Goal: Consume media (video, audio): Consume media (video, audio)

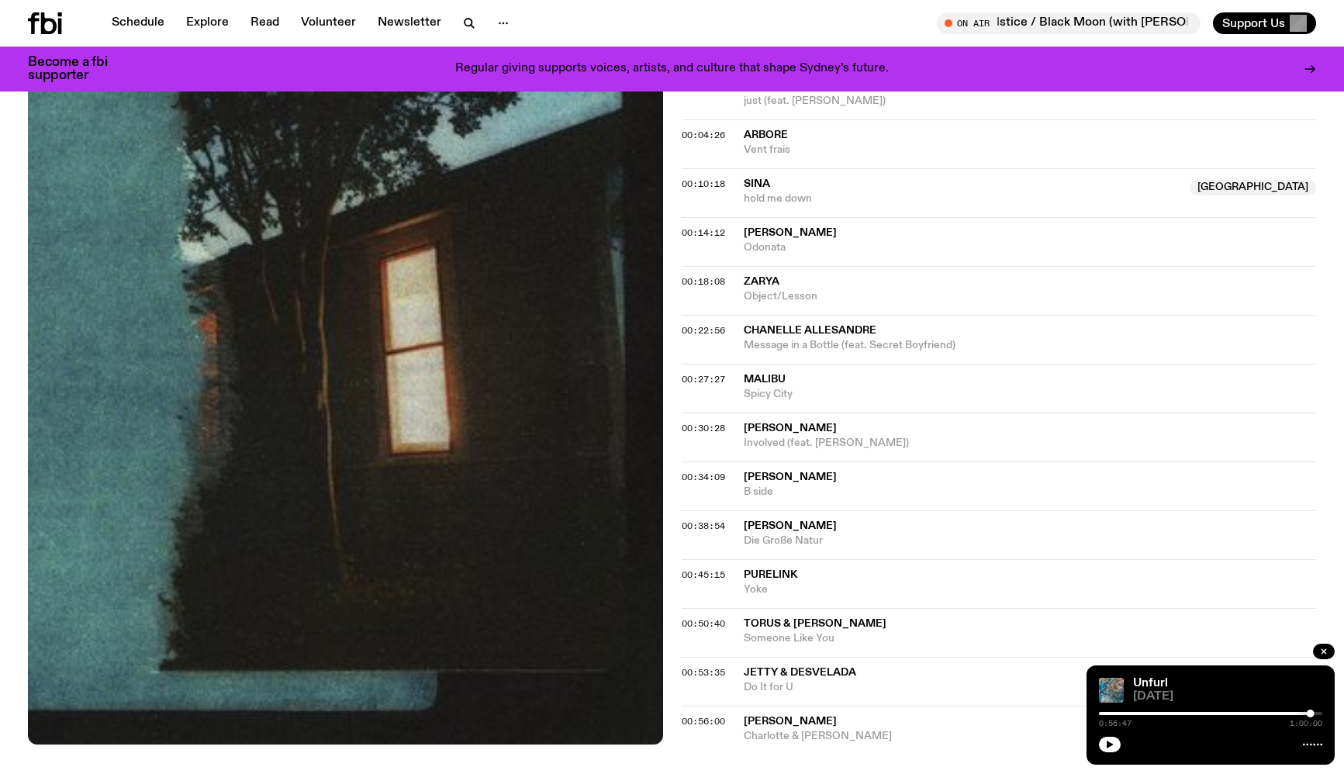
scroll to position [696, 0]
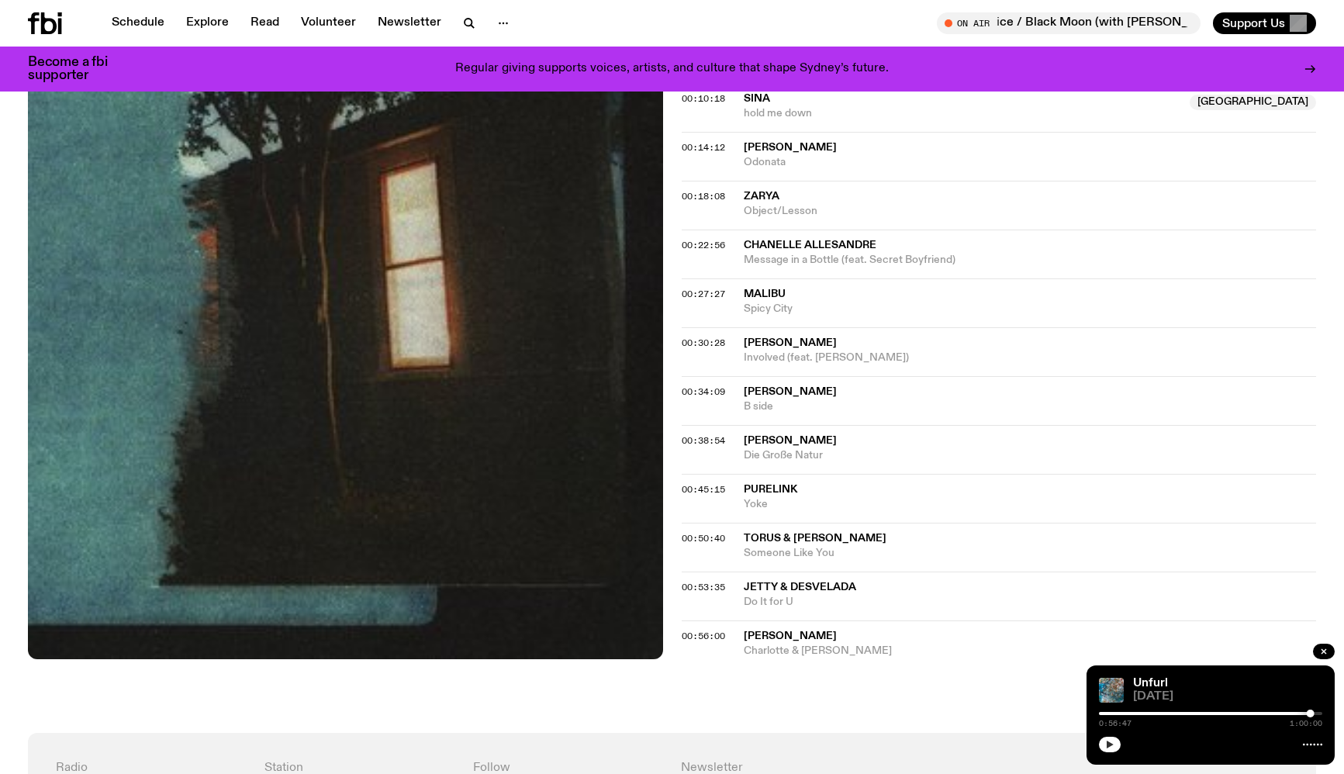
click at [1117, 741] on button "button" at bounding box center [1110, 745] width 22 height 16
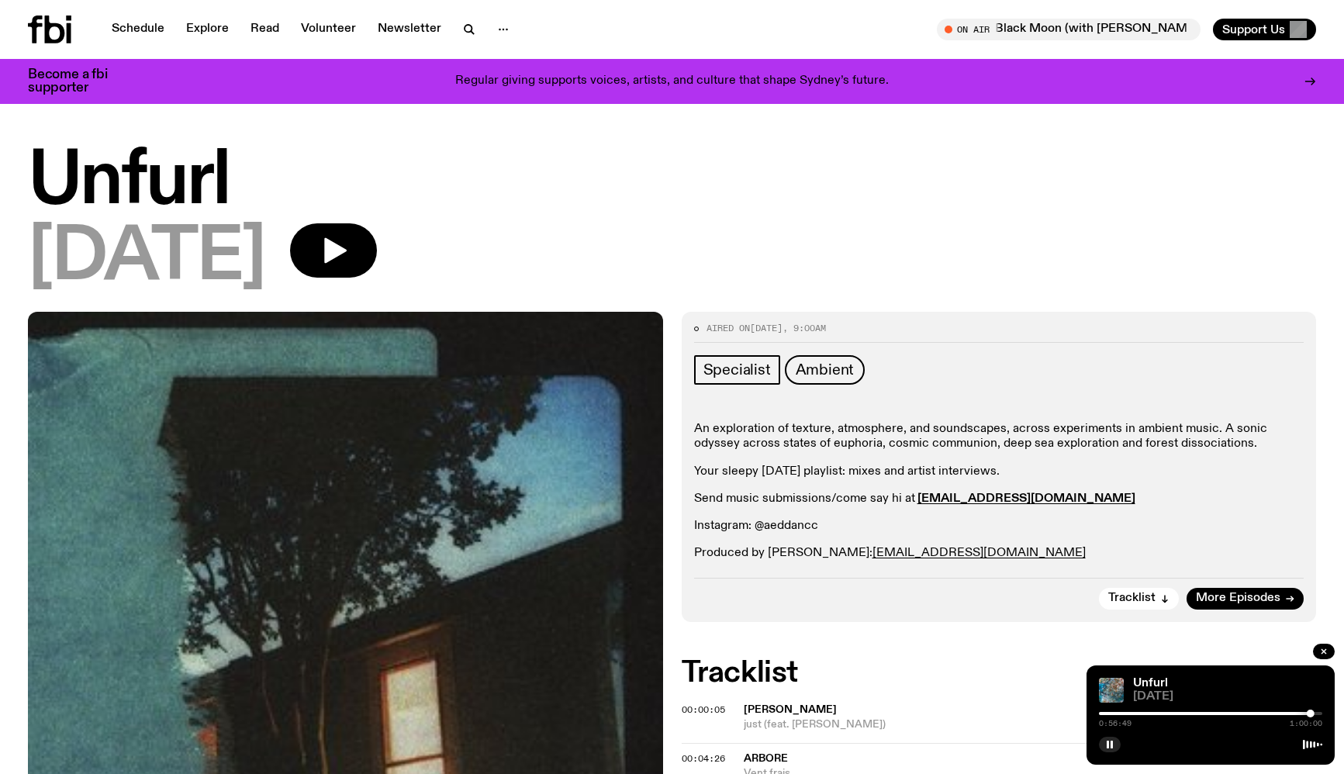
scroll to position [0, 0]
click at [347, 248] on icon "button" at bounding box center [335, 251] width 22 height 26
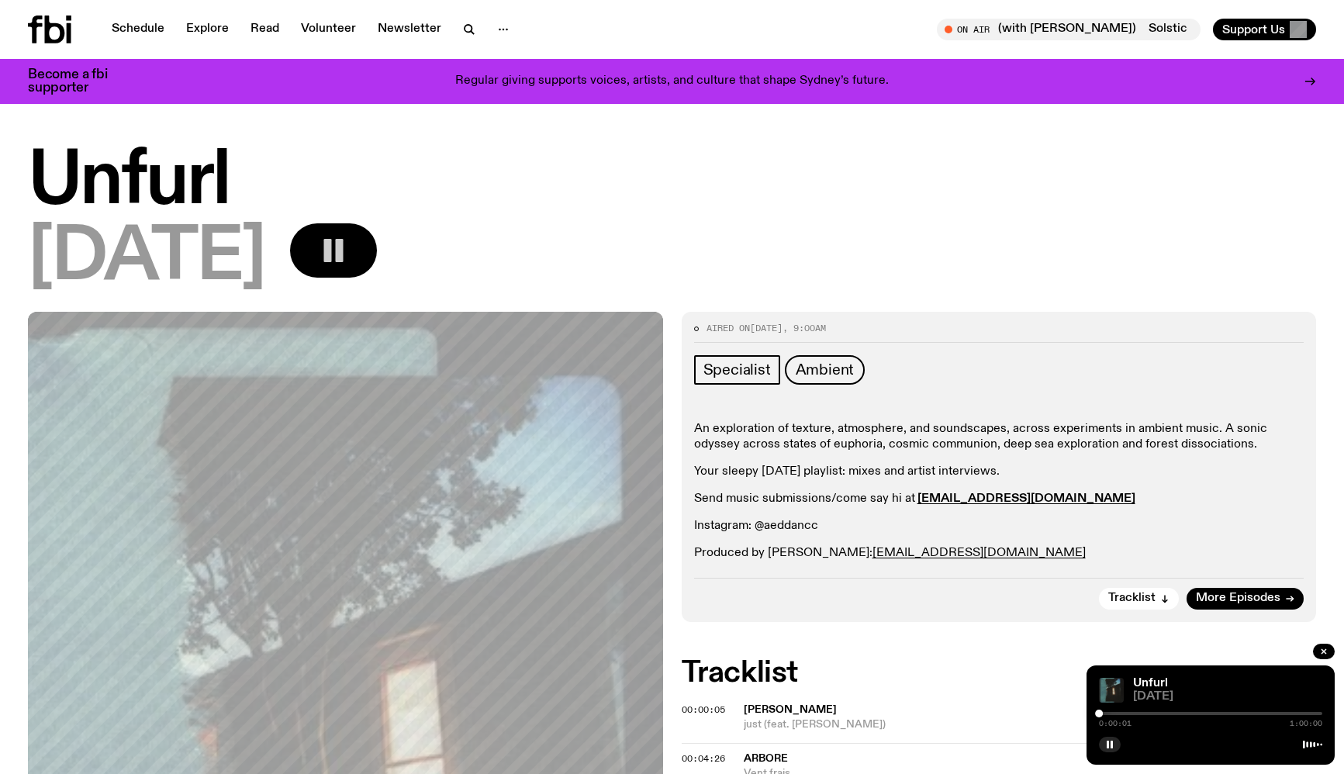
click at [1103, 716] on div at bounding box center [1099, 714] width 8 height 8
click at [1107, 714] on div at bounding box center [1104, 714] width 8 height 8
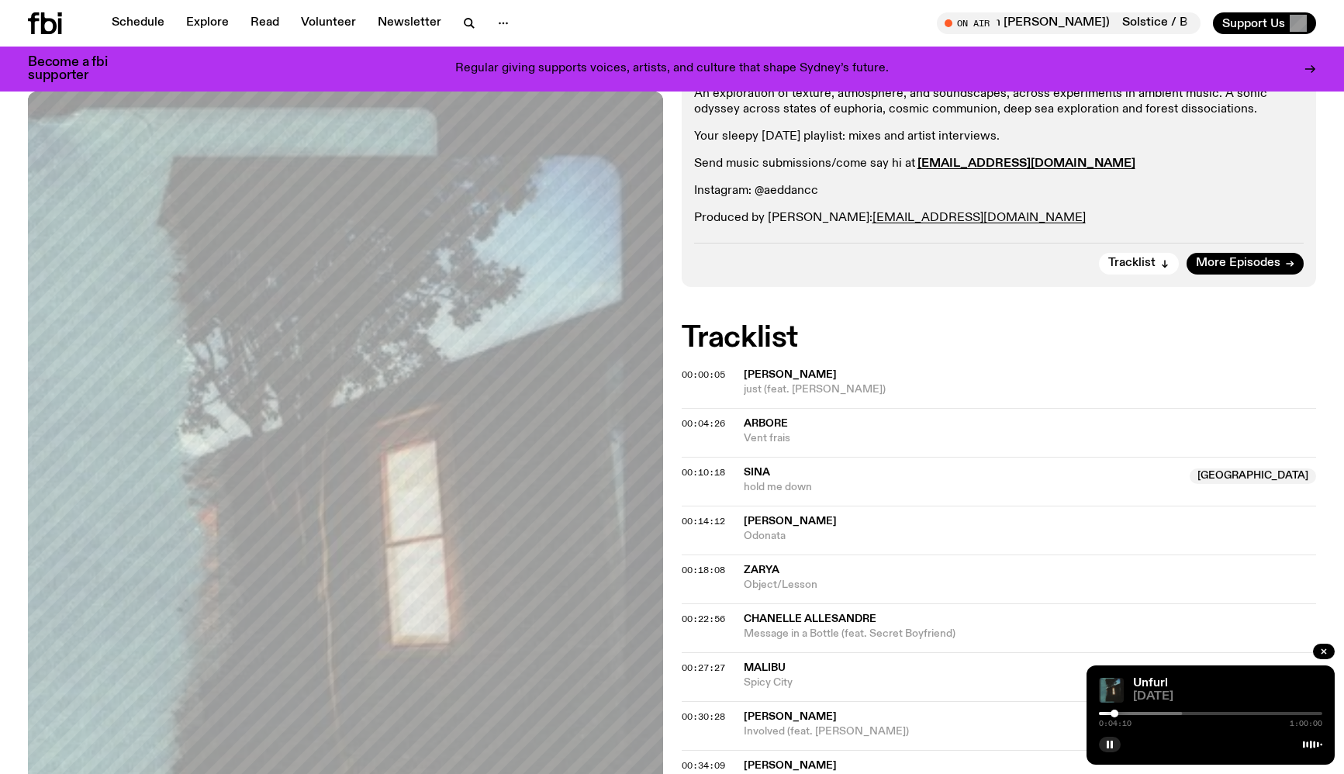
click at [1118, 713] on div at bounding box center [1114, 714] width 8 height 8
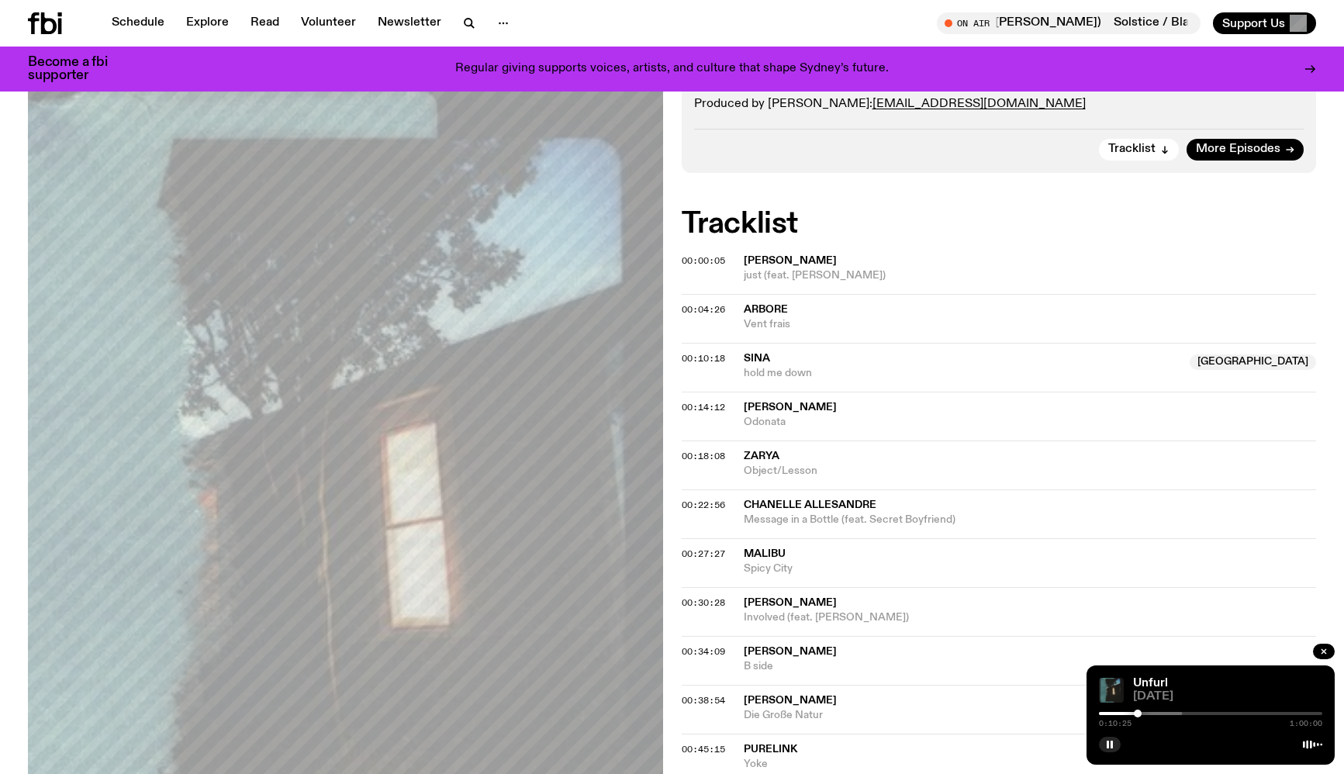
scroll to position [448, 0]
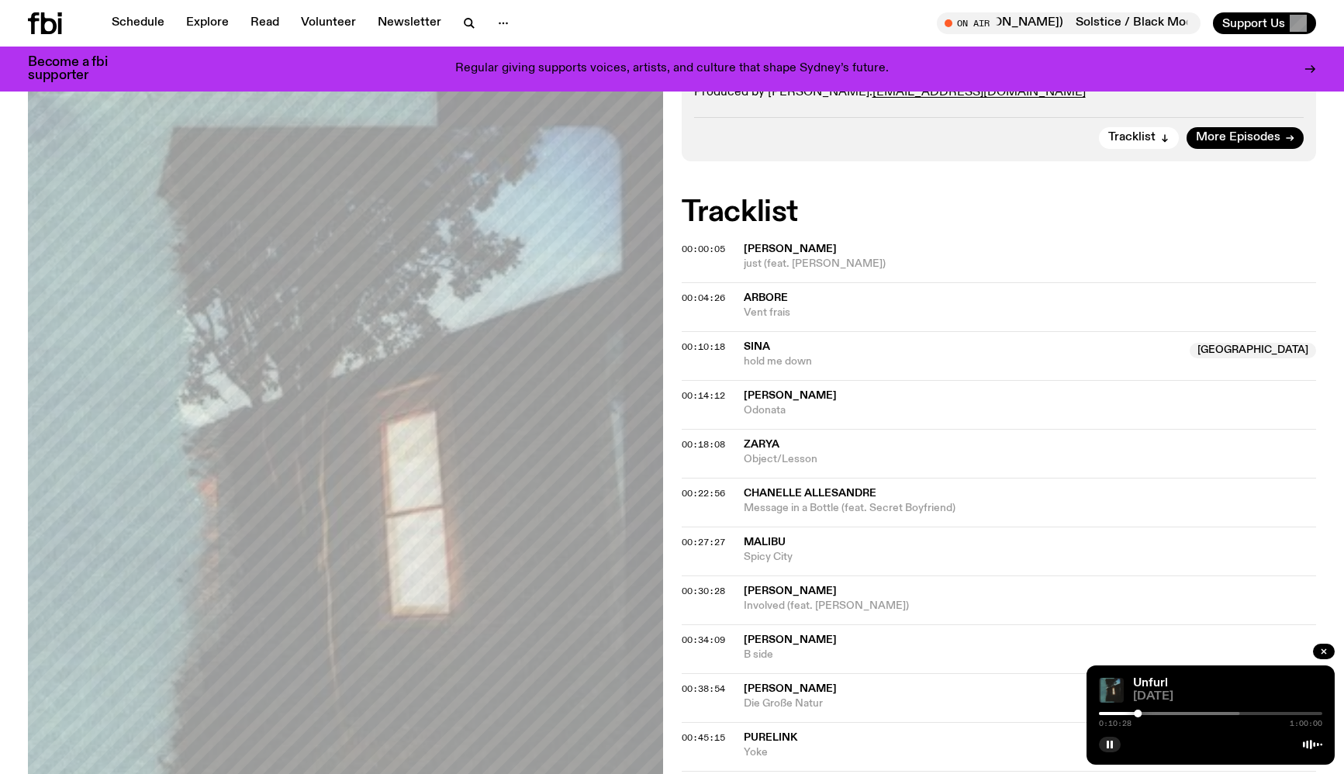
drag, startPoint x: 1139, startPoint y: 714, endPoint x: 1154, endPoint y: 716, distance: 14.8
click at [1141, 716] on div at bounding box center [1138, 714] width 8 height 8
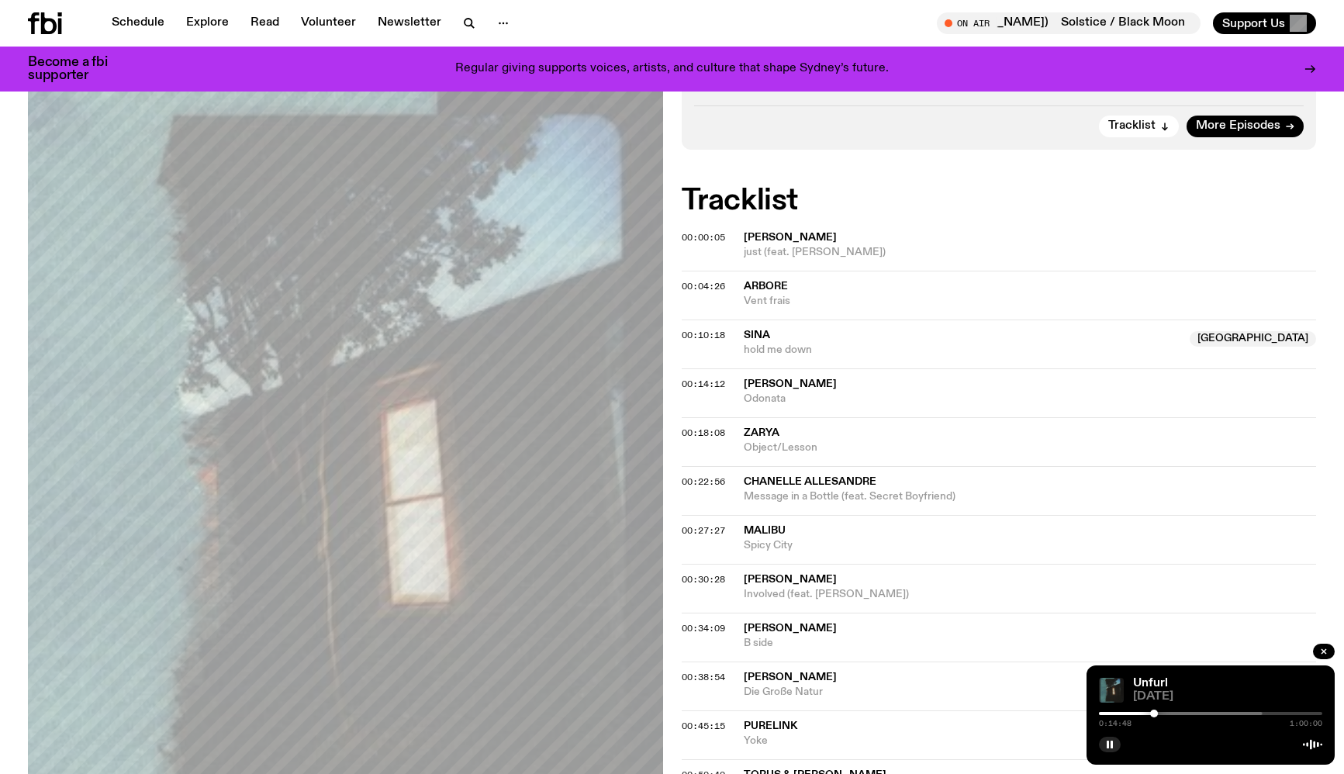
scroll to position [463, 0]
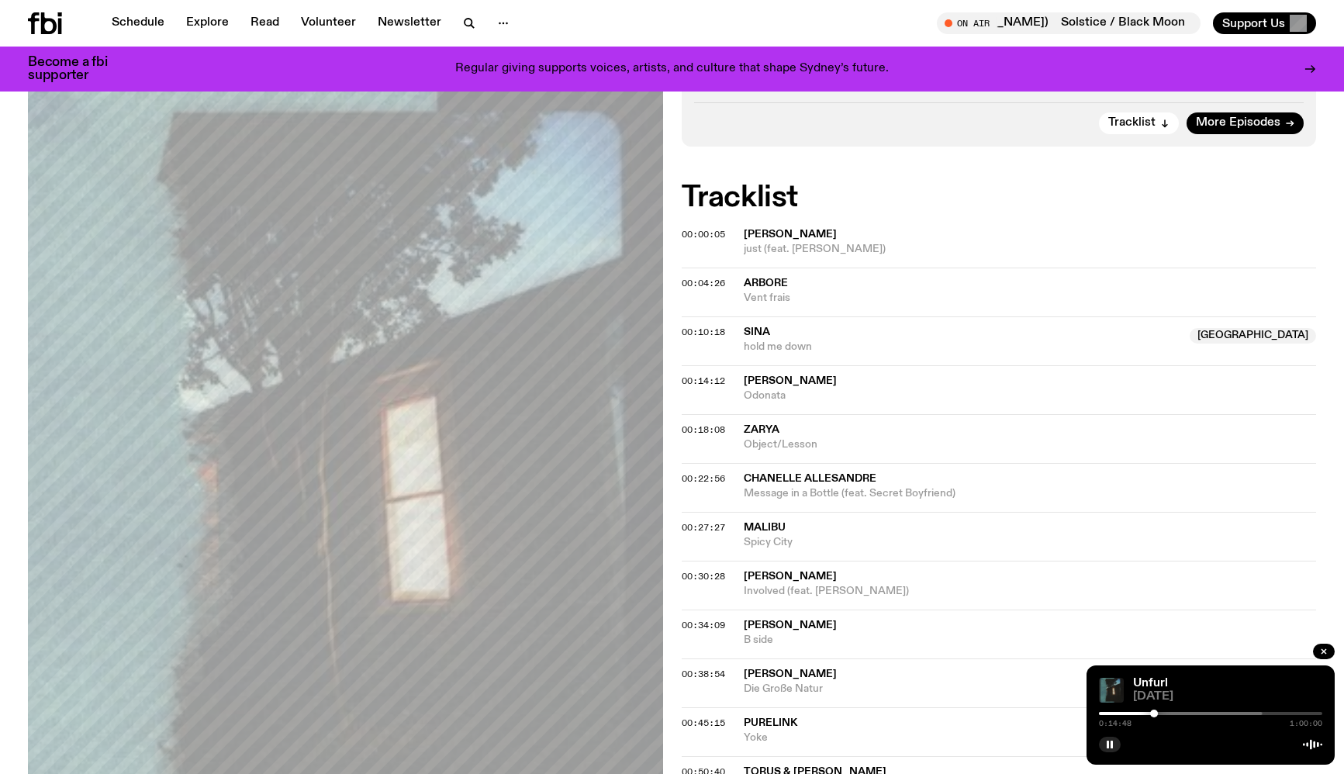
drag, startPoint x: 1157, startPoint y: 713, endPoint x: 1169, endPoint y: 713, distance: 11.6
click at [1158, 713] on div at bounding box center [1154, 714] width 8 height 8
drag, startPoint x: 1169, startPoint y: 713, endPoint x: 1187, endPoint y: 713, distance: 18.6
click at [1187, 713] on div at bounding box center [1187, 714] width 8 height 8
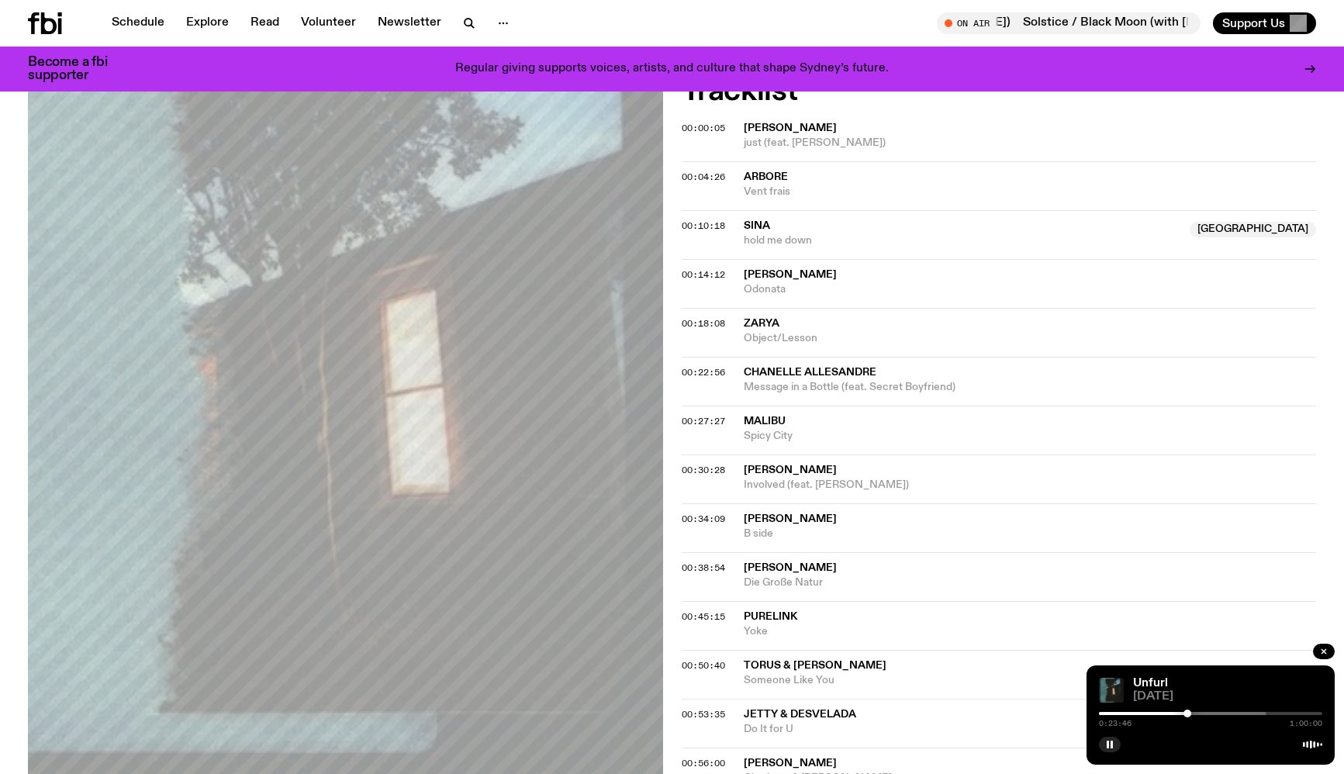
drag, startPoint x: 1189, startPoint y: 713, endPoint x: 1199, endPoint y: 713, distance: 10.1
click at [1191, 713] on div at bounding box center [1187, 714] width 8 height 8
click at [1201, 712] on div at bounding box center [1197, 714] width 8 height 8
drag, startPoint x: 1203, startPoint y: 711, endPoint x: 1214, endPoint y: 711, distance: 10.9
click at [1214, 711] on div at bounding box center [1214, 714] width 8 height 8
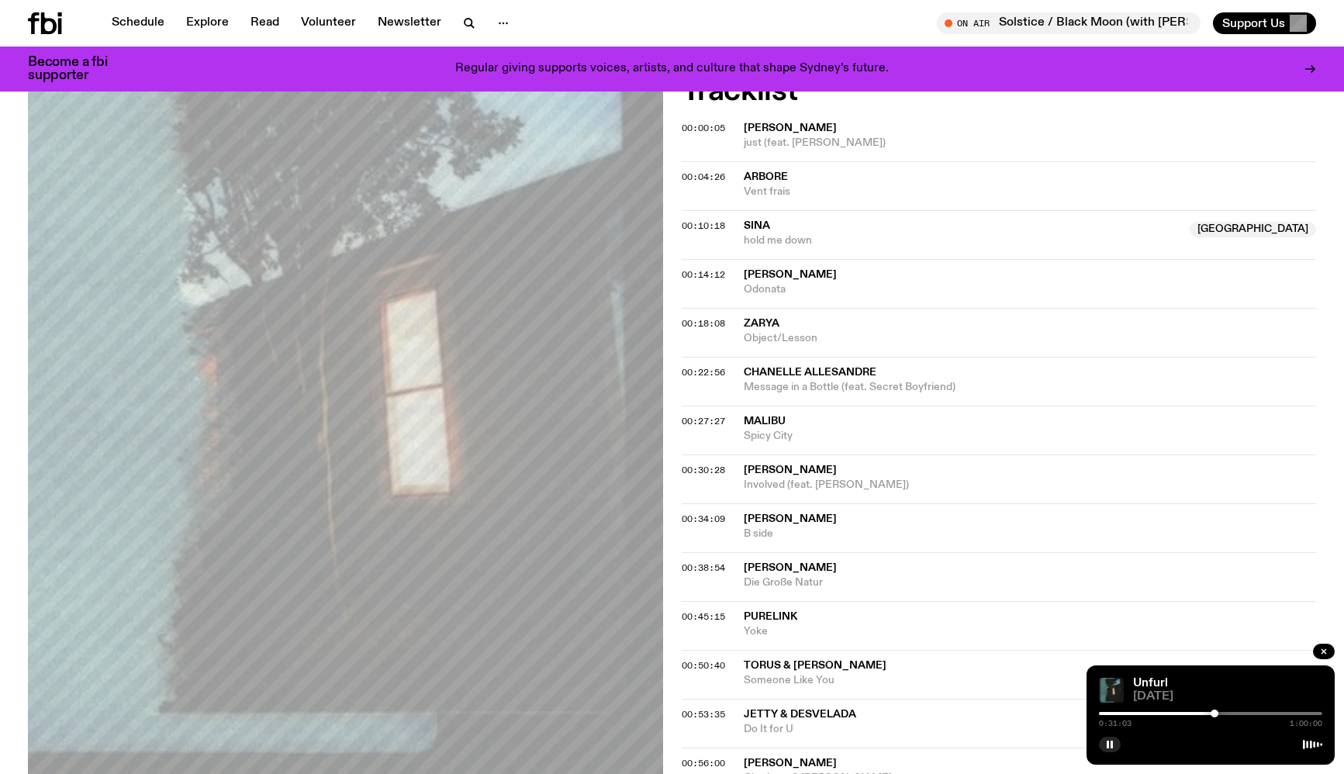
click at [1205, 711] on div "0:31:03 1:00:00" at bounding box center [1210, 718] width 223 height 19
click at [1207, 713] on div at bounding box center [1209, 714] width 8 height 8
click at [1203, 713] on div at bounding box center [1207, 714] width 8 height 8
click at [1213, 713] on div at bounding box center [1211, 714] width 8 height 8
click at [1217, 713] on div at bounding box center [1213, 714] width 8 height 8
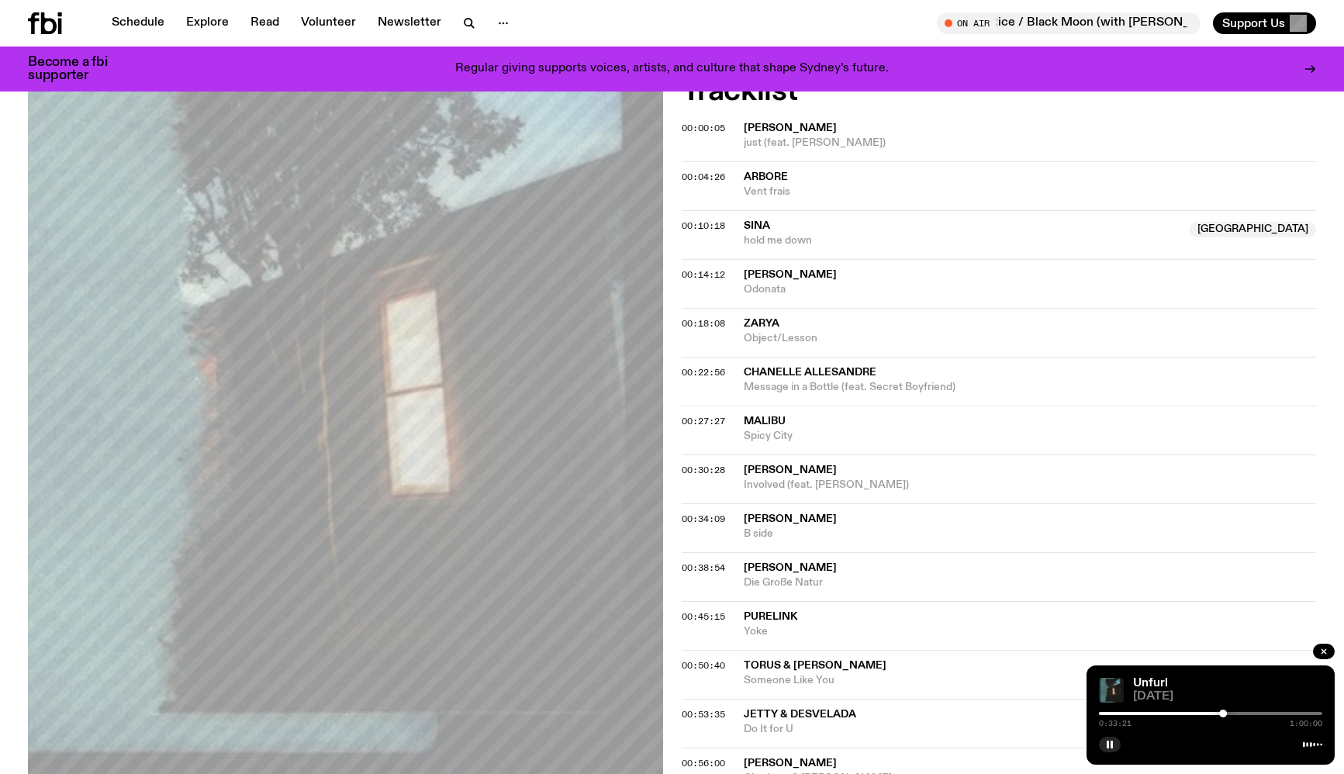
click at [1214, 712] on div at bounding box center [1111, 713] width 223 height 3
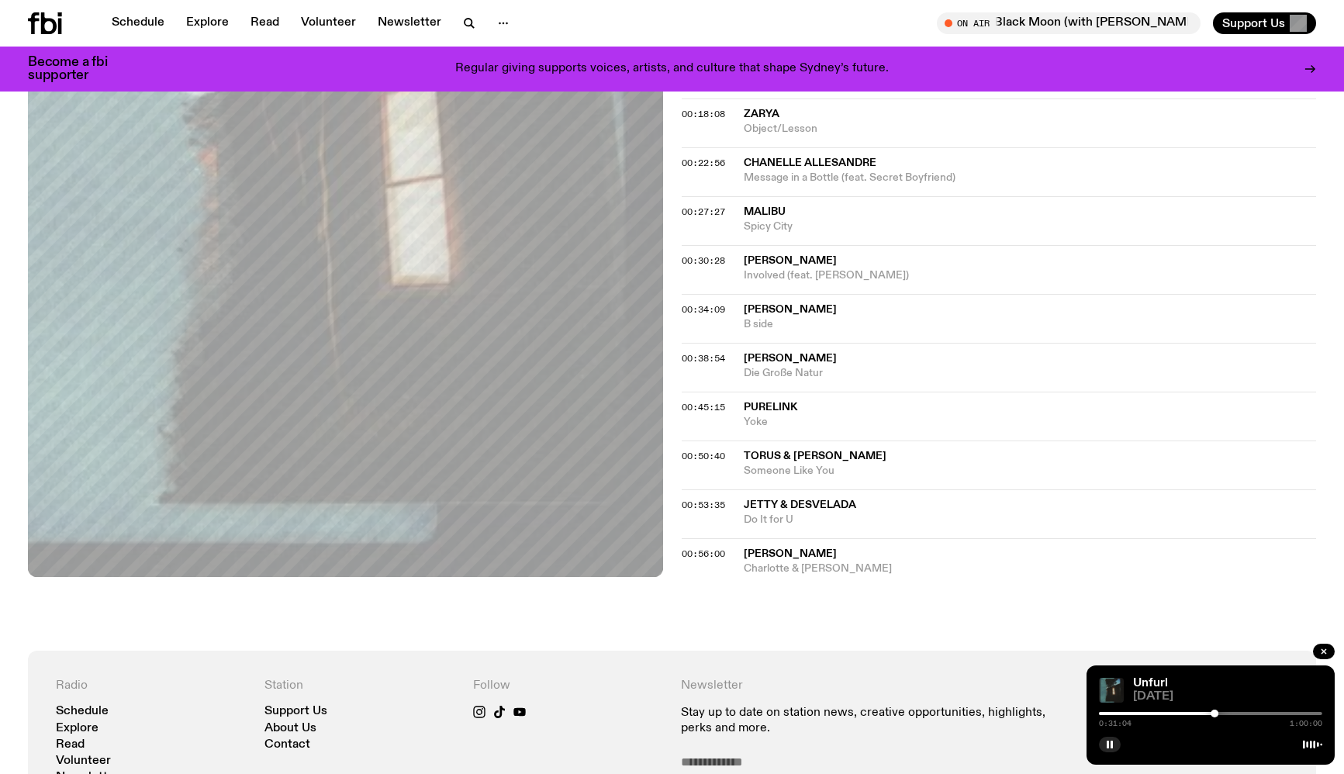
scroll to position [848, 0]
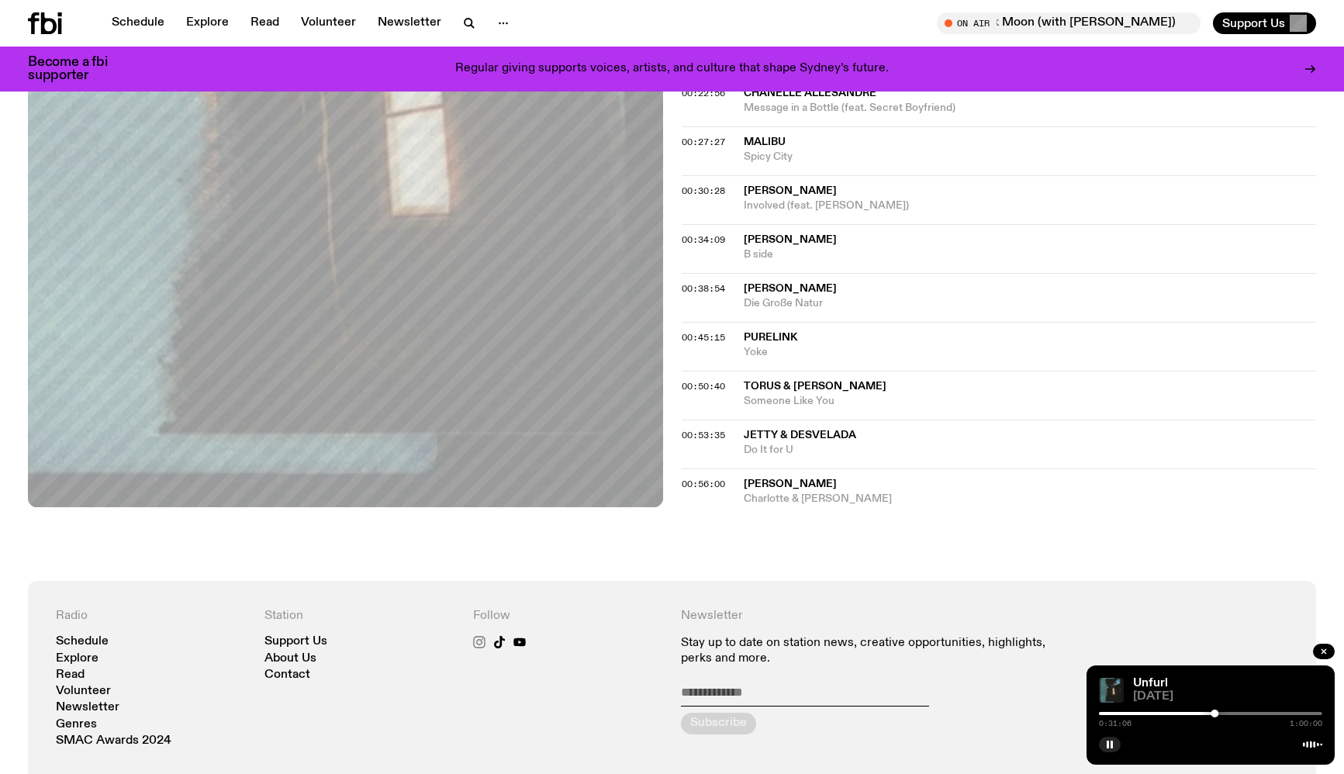
click at [482, 638] on icon at bounding box center [479, 641] width 7 height 7
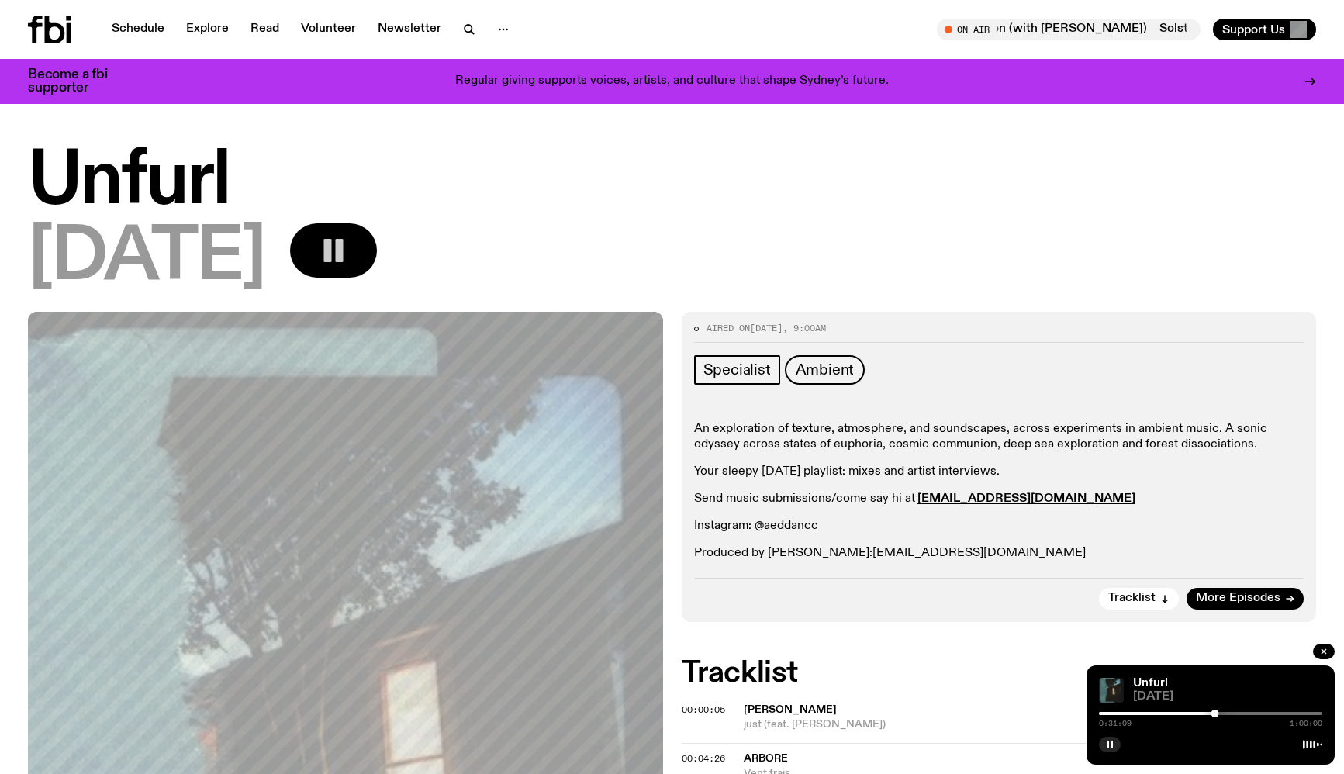
scroll to position [0, 0]
drag, startPoint x: 818, startPoint y: 525, endPoint x: 757, endPoint y: 529, distance: 61.4
click at [757, 529] on p "Instagram: @aeddancc" at bounding box center [999, 526] width 610 height 15
copy p "@aeddancc"
click at [1214, 711] on div "0:32:45 1:00:00" at bounding box center [1210, 718] width 223 height 19
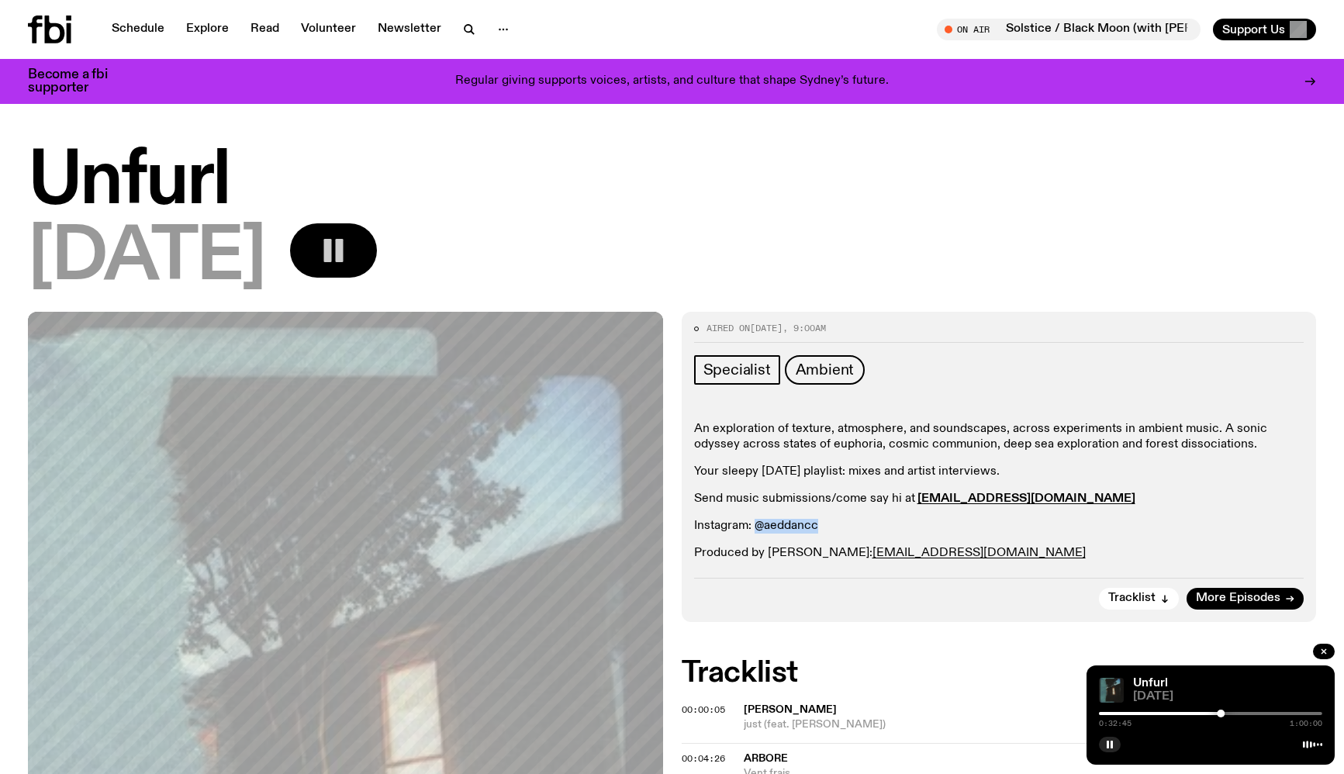
click at [1215, 714] on div at bounding box center [1108, 713] width 223 height 3
click at [1226, 713] on div at bounding box center [1210, 713] width 223 height 3
click at [1220, 713] on div at bounding box center [1114, 713] width 223 height 3
click at [1210, 713] on div at bounding box center [1107, 713] width 223 height 3
click at [1210, 712] on div at bounding box center [1210, 714] width 8 height 8
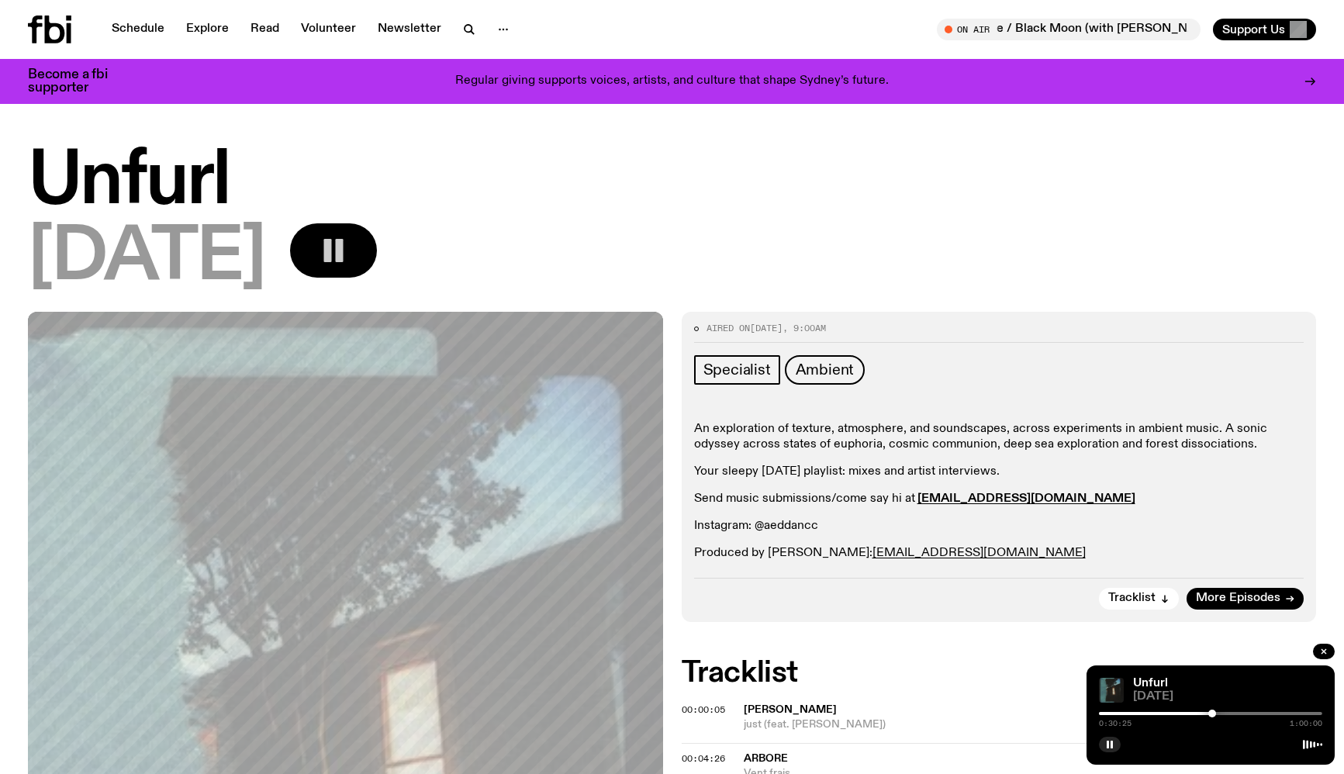
click at [1214, 713] on div at bounding box center [1212, 714] width 8 height 8
click at [1218, 713] on div at bounding box center [1218, 714] width 8 height 8
click at [1214, 712] on div at bounding box center [1218, 714] width 8 height 8
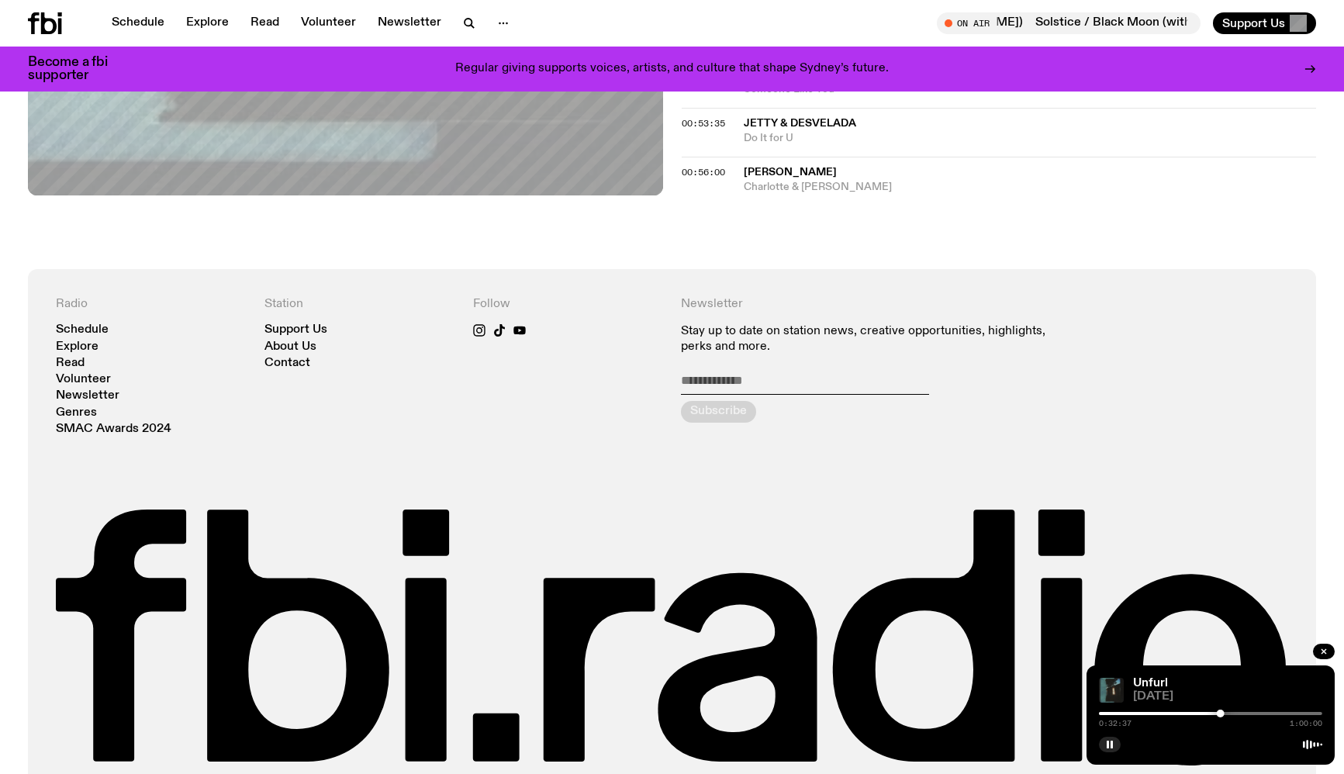
scroll to position [1187, 0]
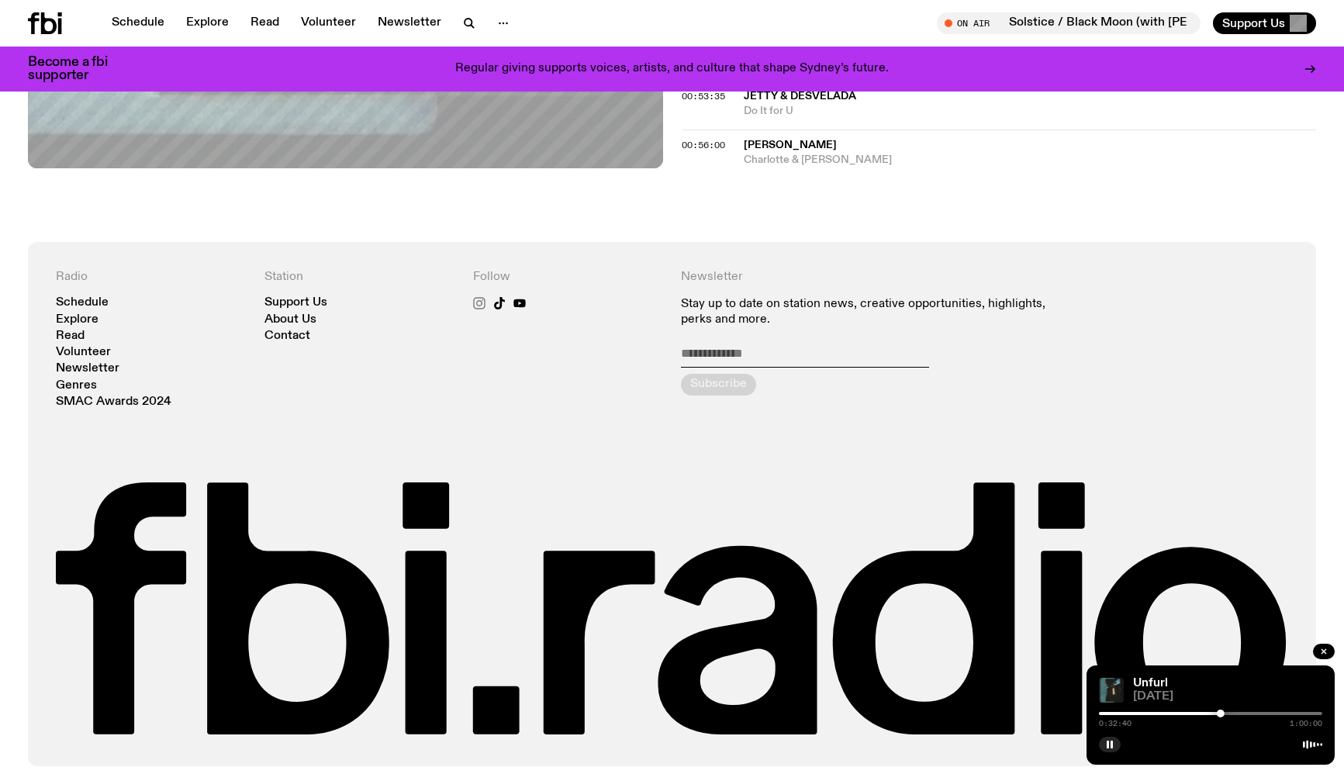
click at [476, 299] on icon at bounding box center [479, 302] width 7 height 7
click at [1110, 745] on rect "button" at bounding box center [1111, 745] width 2 height 8
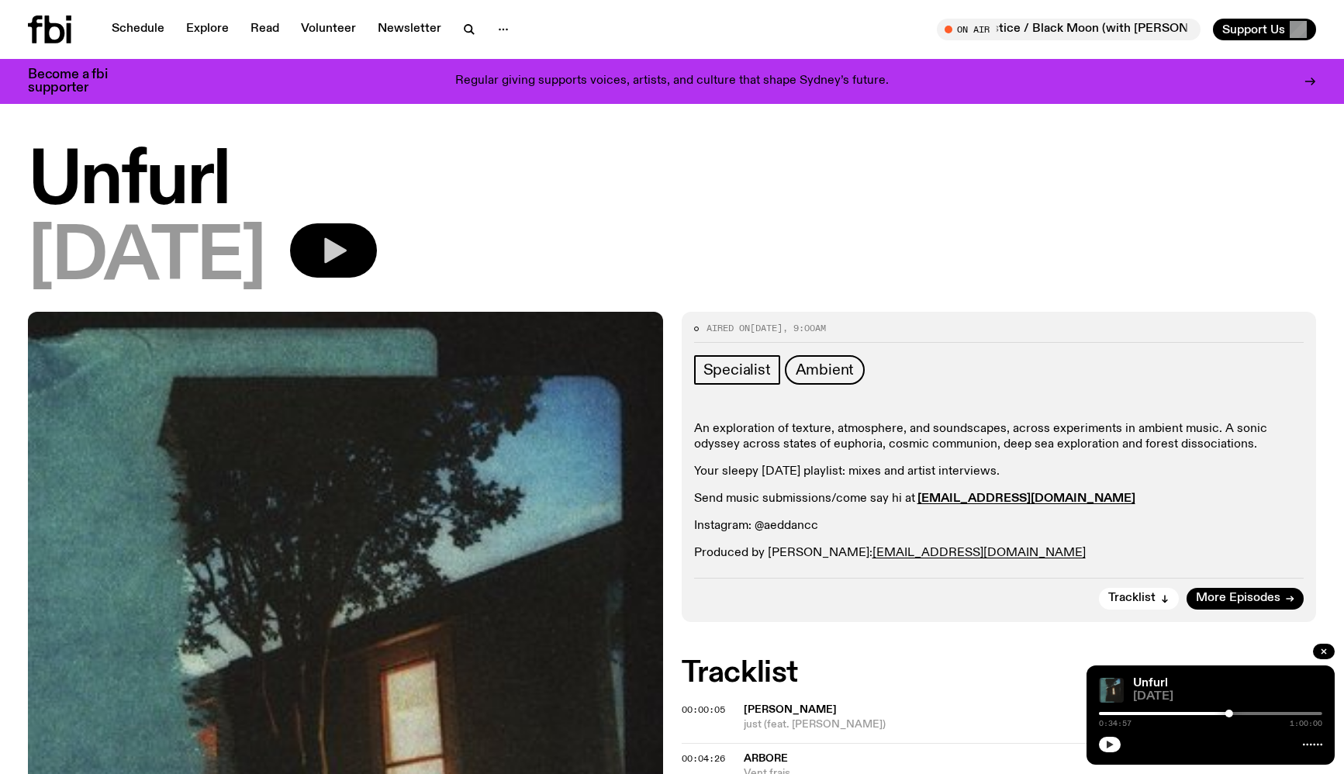
scroll to position [0, 0]
